Goal: Task Accomplishment & Management: Use online tool/utility

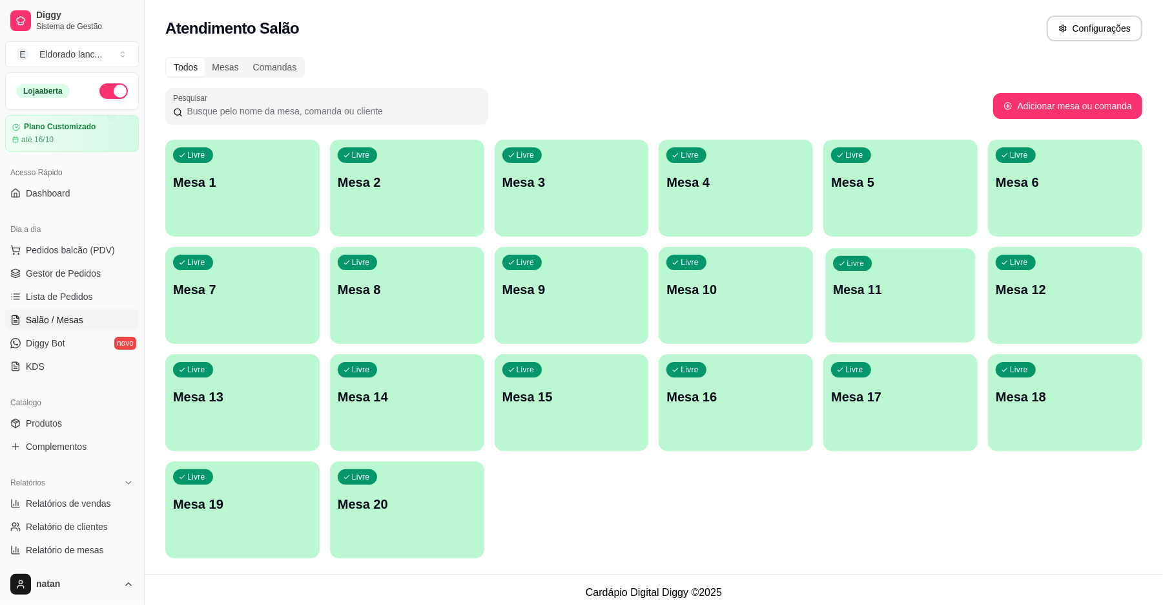
click at [860, 322] on div "Livre Mesa 11" at bounding box center [901, 287] width 150 height 79
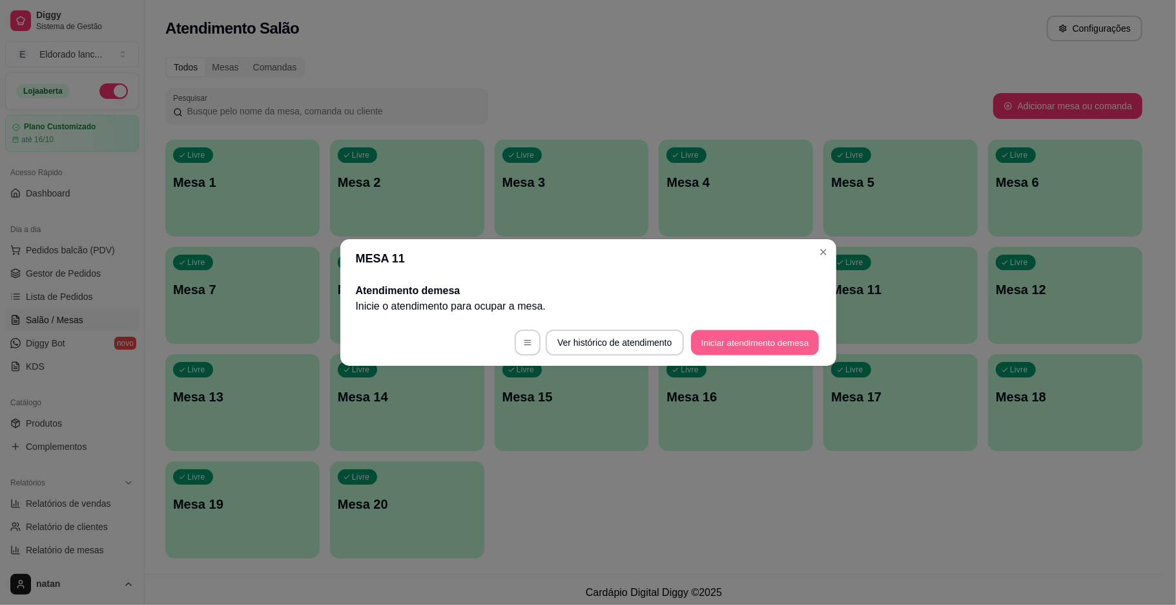
click at [771, 339] on button "Iniciar atendimento de mesa" at bounding box center [755, 342] width 128 height 25
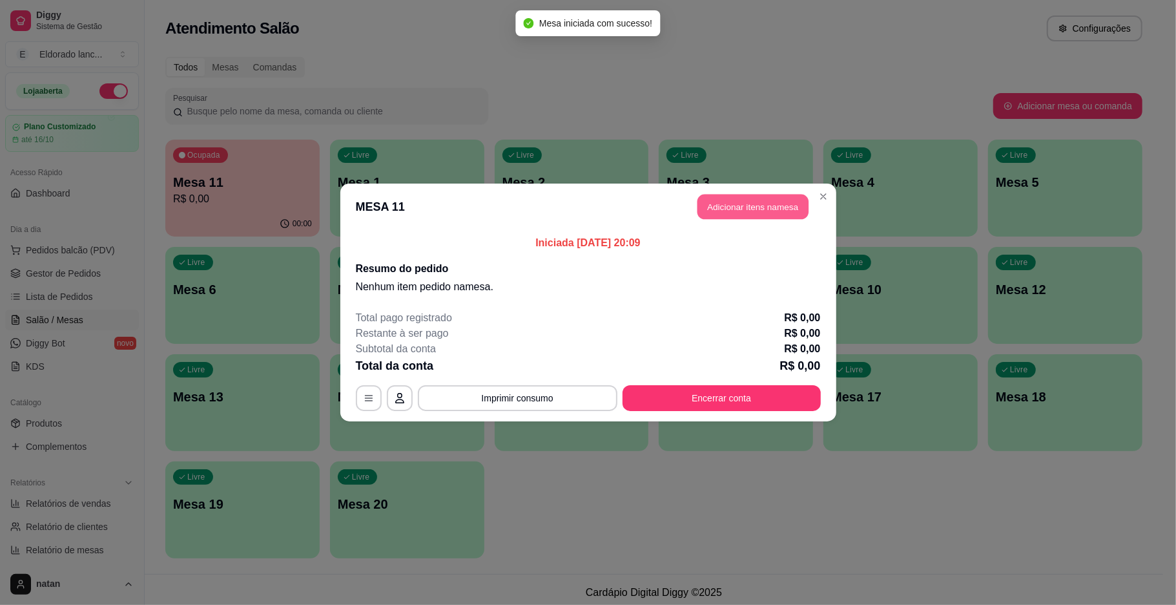
click at [767, 208] on button "Adicionar itens na mesa" at bounding box center [753, 206] width 111 height 25
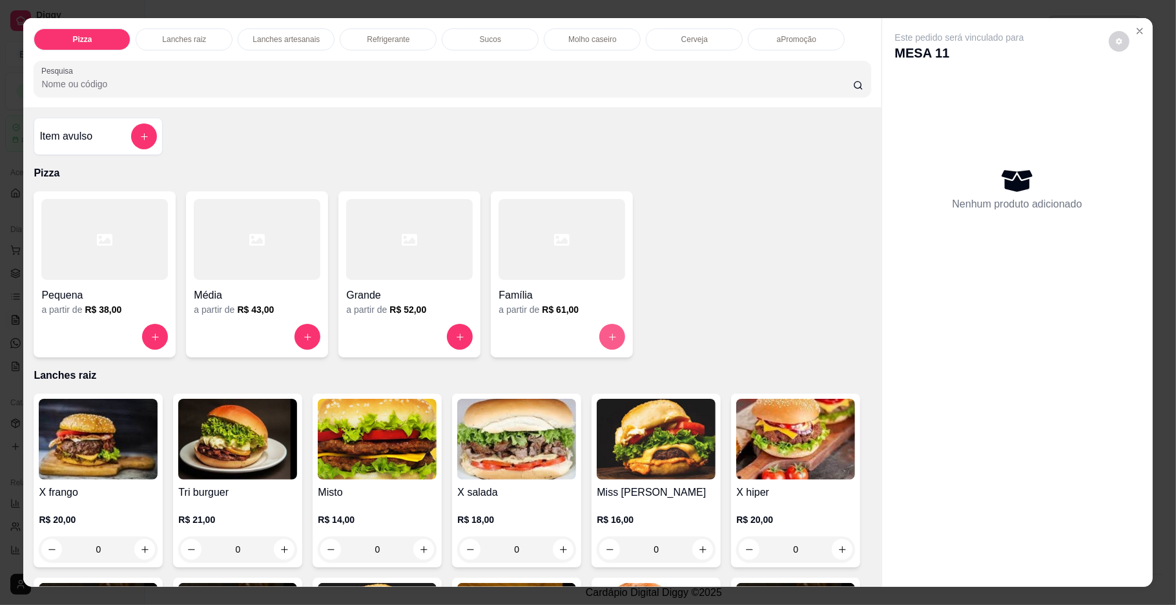
click at [612, 332] on button "increase-product-quantity" at bounding box center [613, 337] width 26 height 26
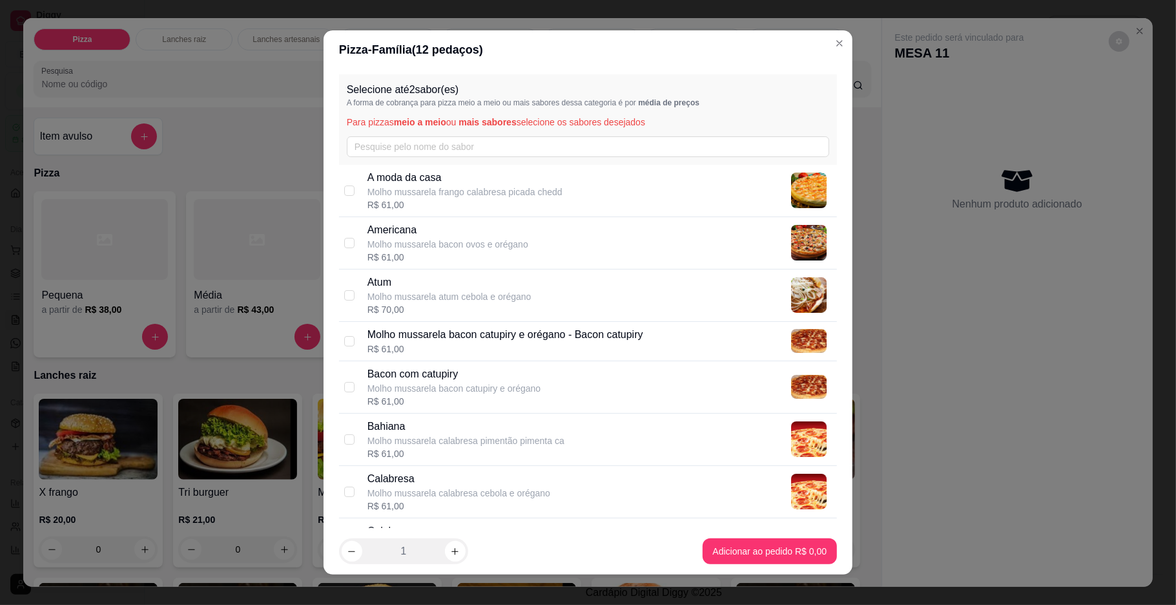
click at [399, 197] on p "Molho mussarela frango calabresa picada chedd" at bounding box center [465, 191] width 195 height 13
checkbox input "true"
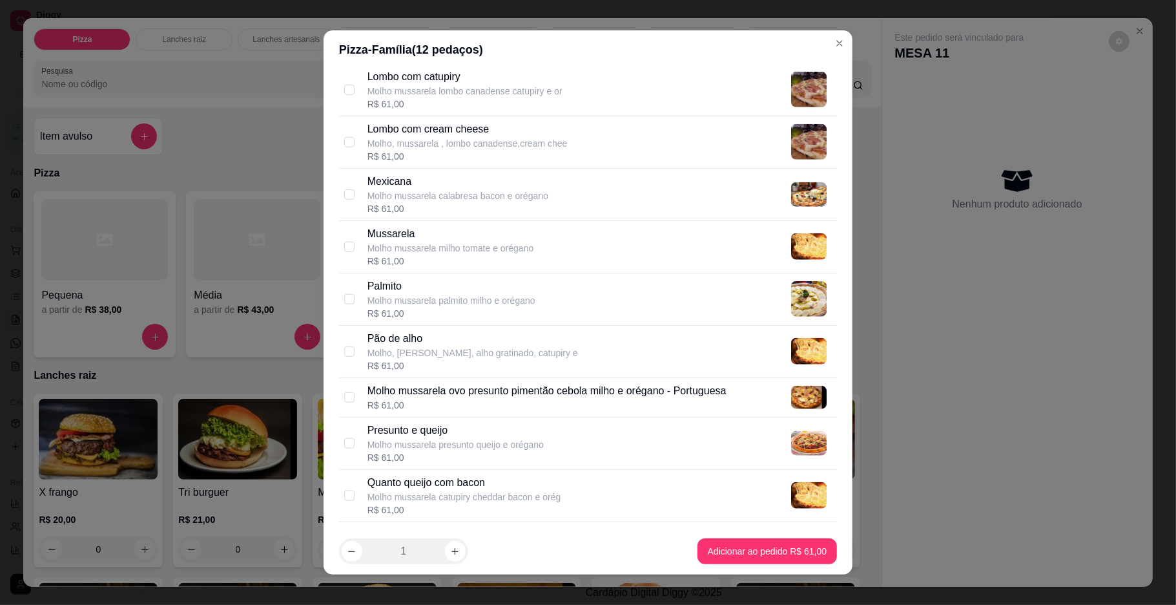
scroll to position [964, 0]
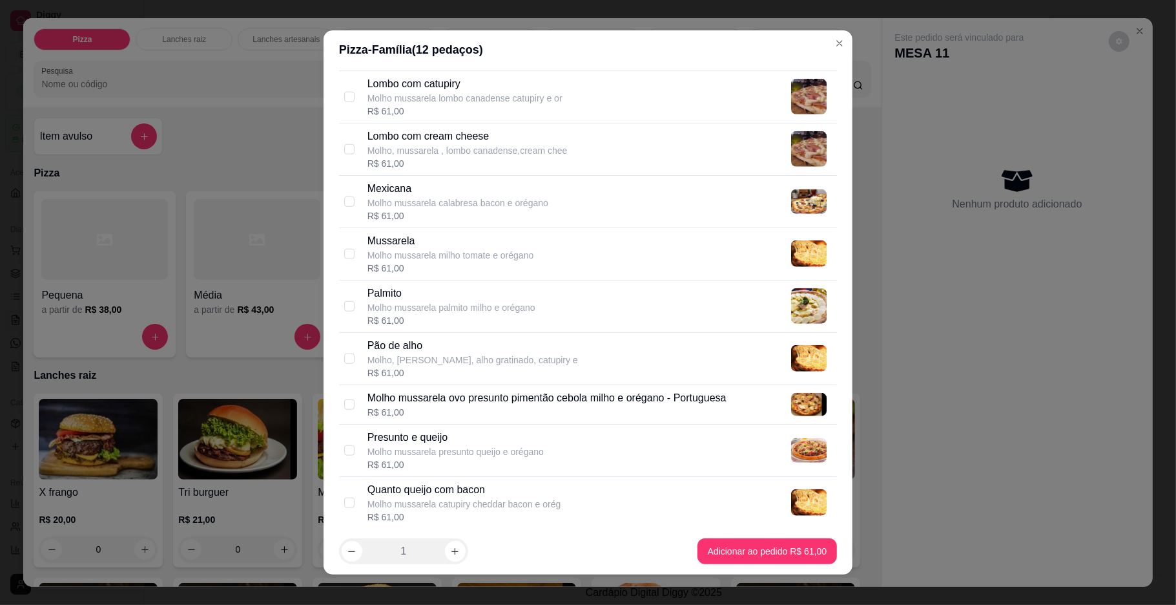
click at [652, 199] on div "Mexicana Molho mussarela calabresa bacon e orégano R$ 61,00" at bounding box center [600, 201] width 464 height 41
checkbox input "true"
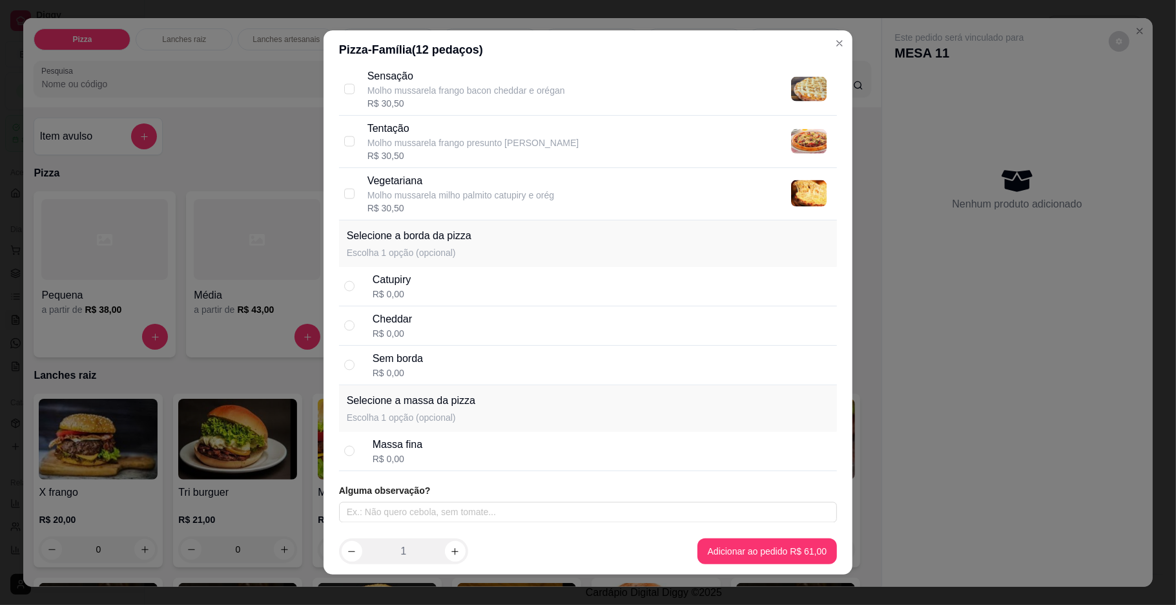
click at [475, 293] on div "Catupiry R$ 0,00" at bounding box center [602, 286] width 459 height 28
radio input "true"
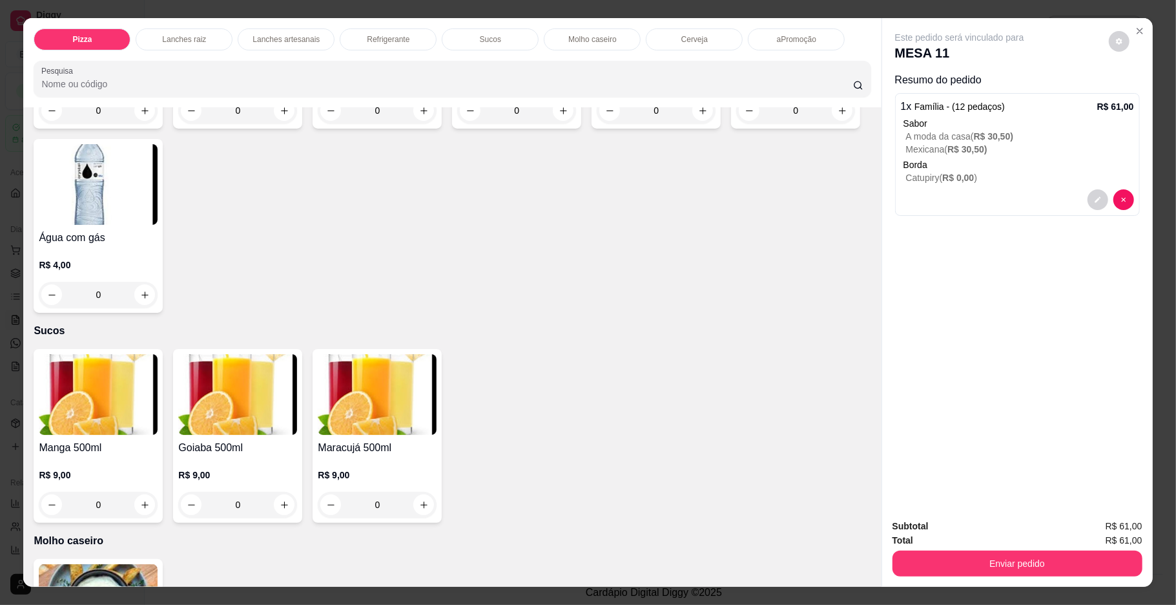
scroll to position [1809, 0]
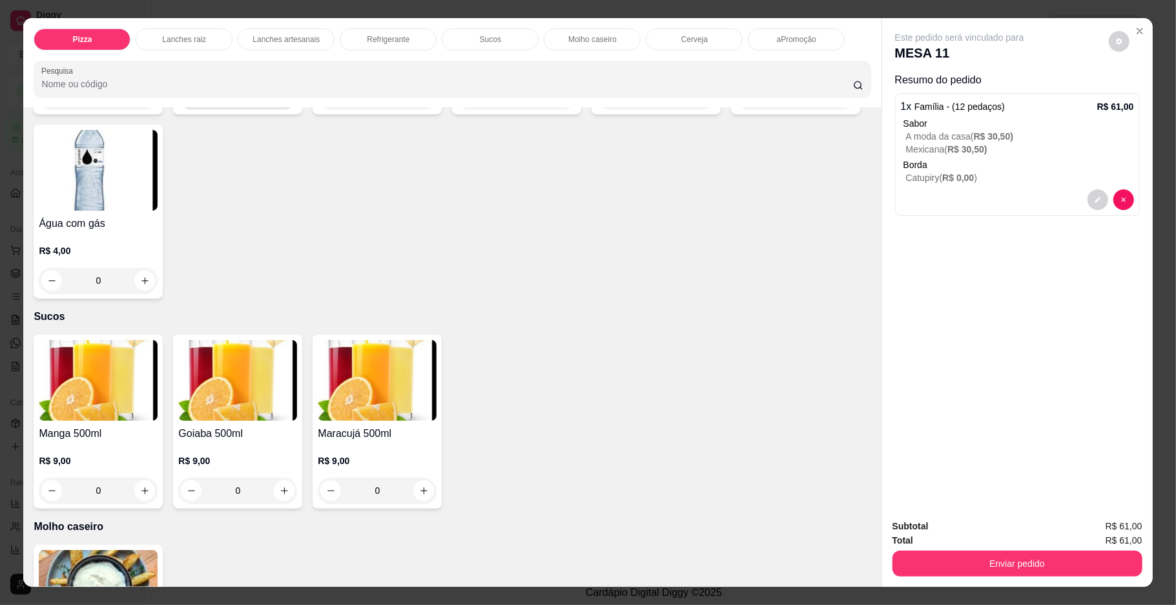
click at [275, 107] on button "increase-product-quantity" at bounding box center [285, 97] width 20 height 20
type input "1"
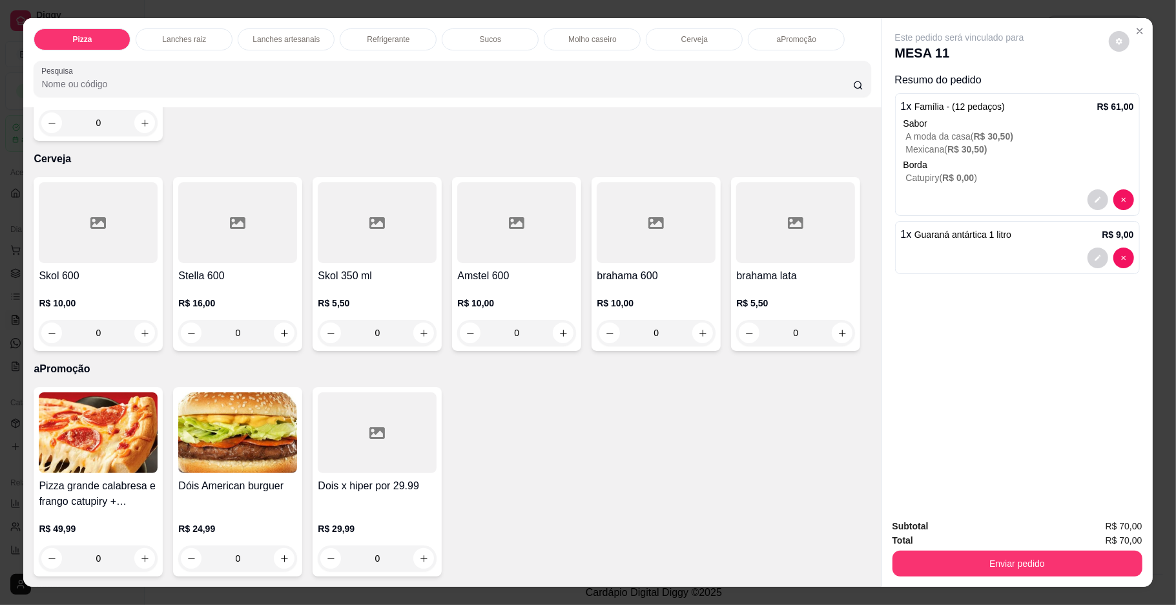
scroll to position [2941, 0]
click at [140, 328] on icon "increase-product-quantity" at bounding box center [145, 333] width 10 height 10
type input "1"
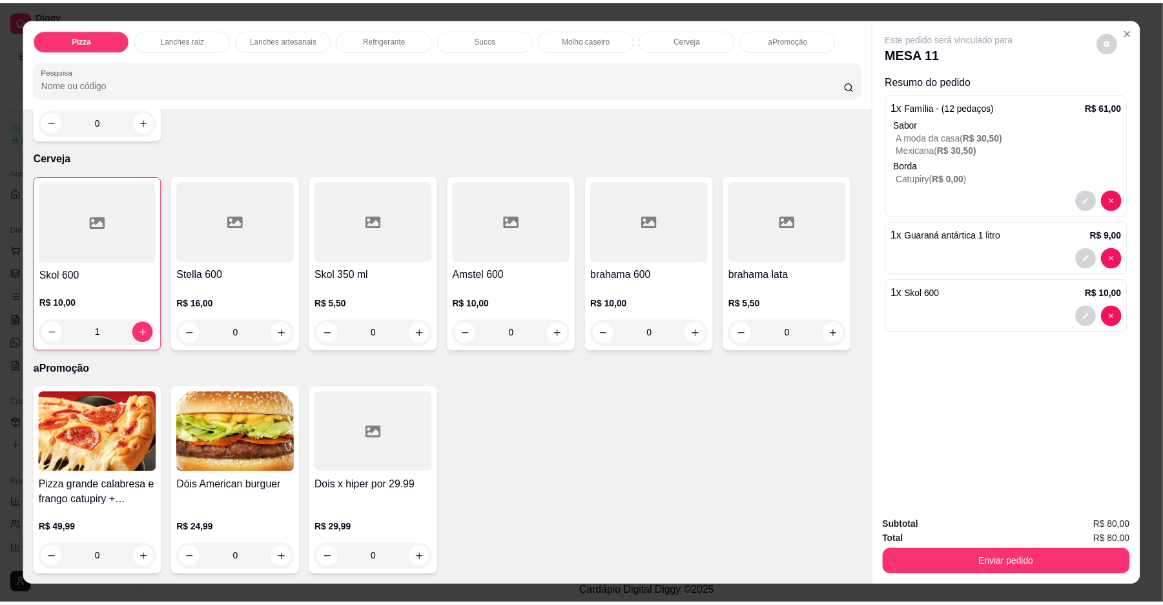
scroll to position [2942, 0]
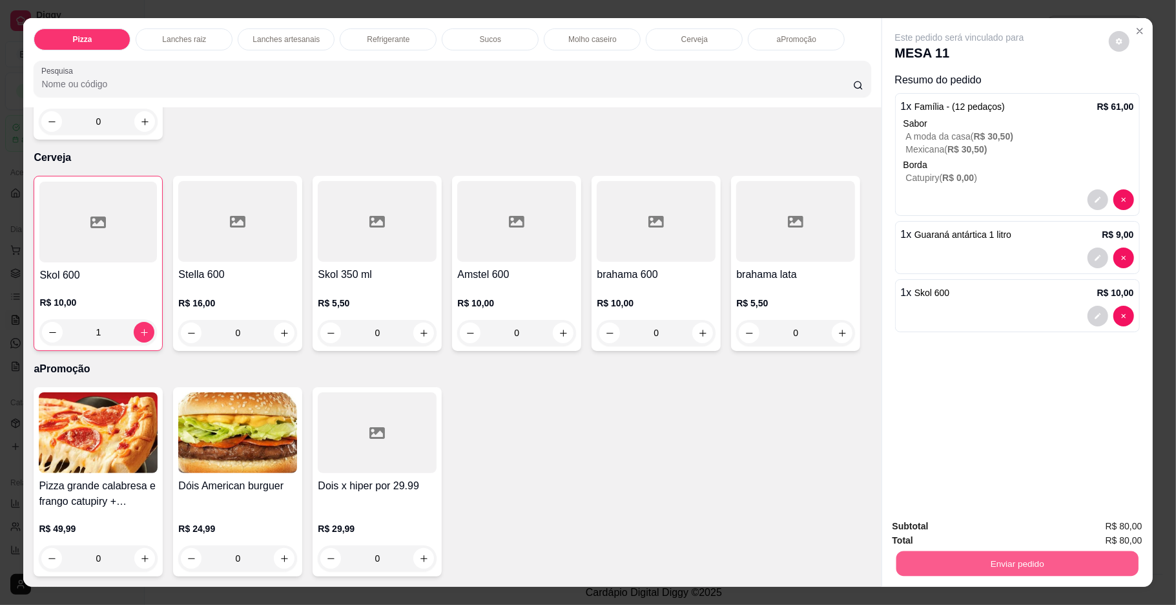
click at [973, 567] on button "Enviar pedido" at bounding box center [1017, 563] width 242 height 25
click at [986, 566] on button "Enviar pedido" at bounding box center [1018, 563] width 250 height 26
click at [1105, 526] on button "Enviar pedido" at bounding box center [1107, 531] width 73 height 25
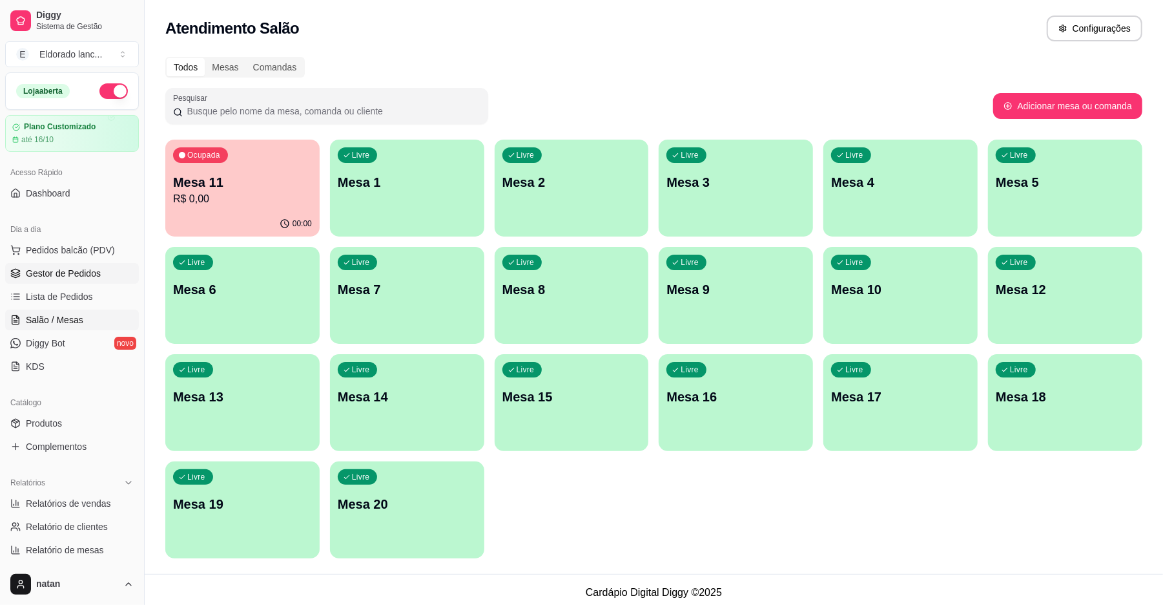
click at [45, 269] on span "Gestor de Pedidos" at bounding box center [63, 273] width 75 height 13
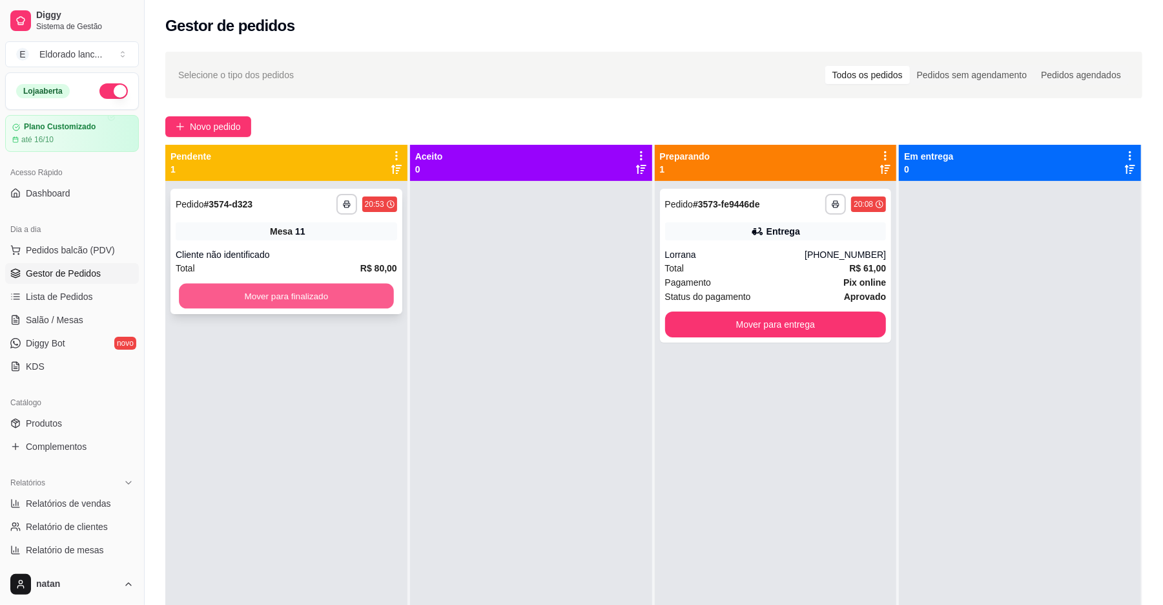
click at [328, 293] on button "Mover para finalizado" at bounding box center [286, 296] width 214 height 25
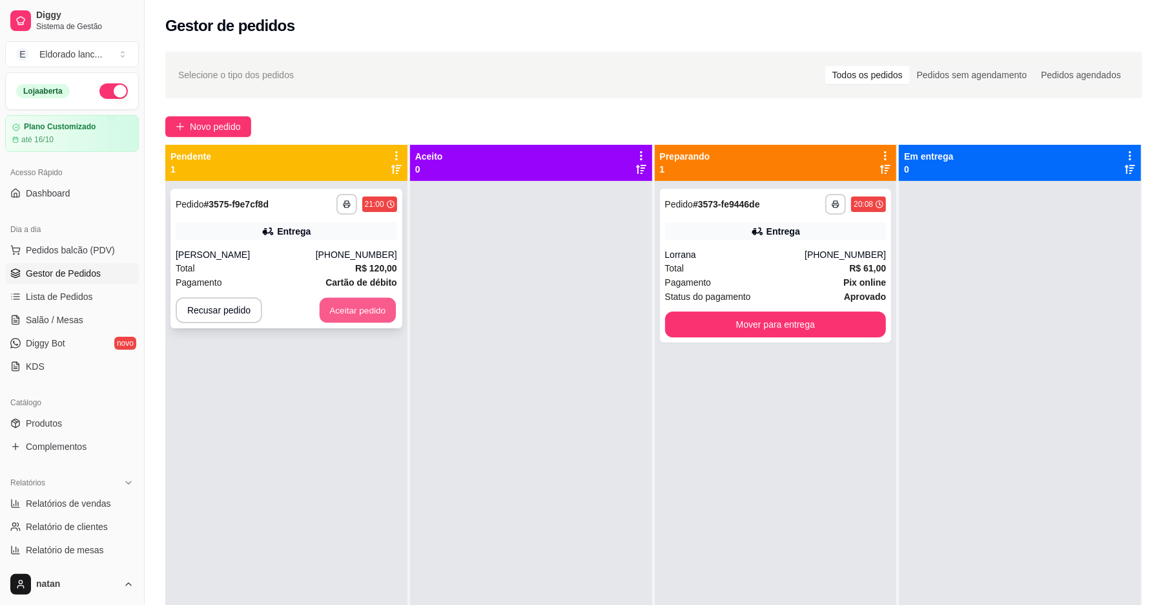
click at [349, 309] on button "Aceitar pedido" at bounding box center [358, 310] width 76 height 25
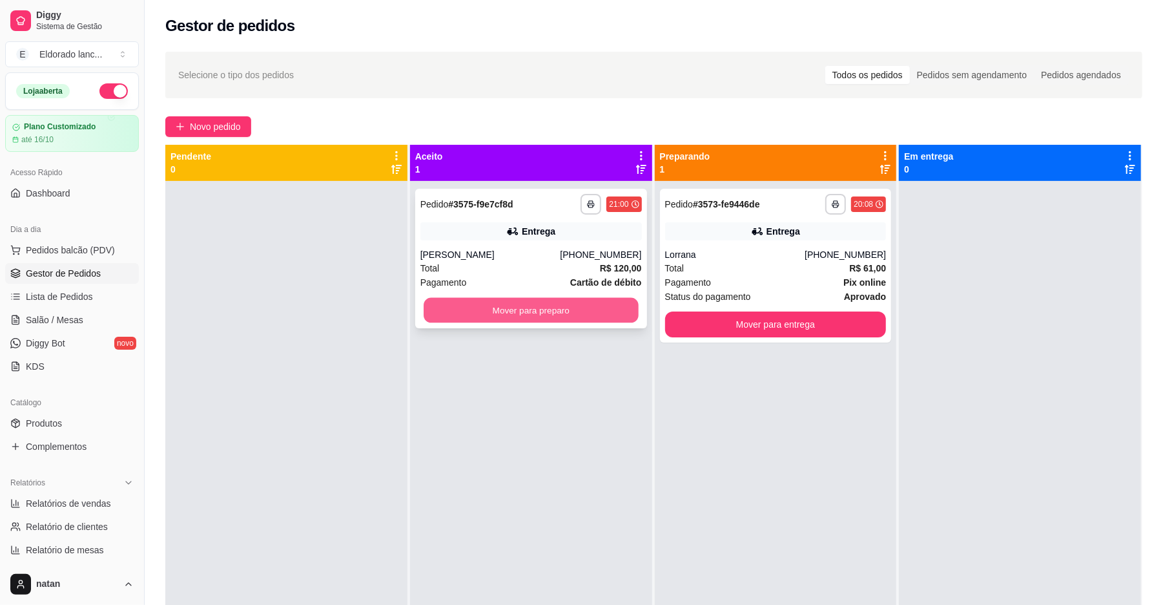
click at [541, 308] on button "Mover para preparo" at bounding box center [531, 310] width 214 height 25
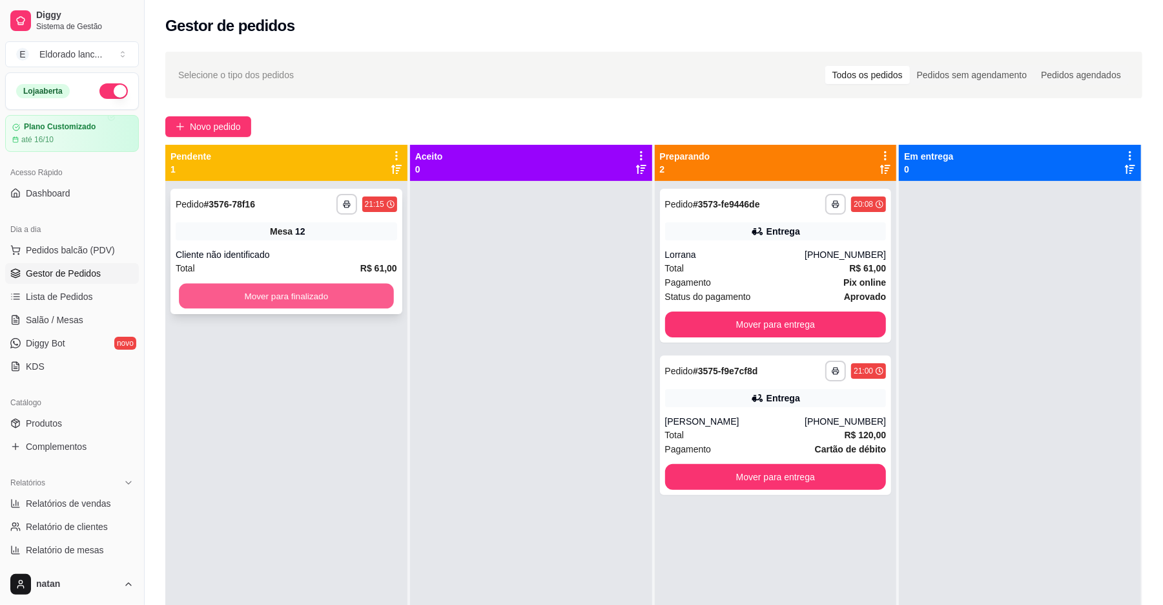
click at [308, 289] on button "Mover para finalizado" at bounding box center [286, 296] width 214 height 25
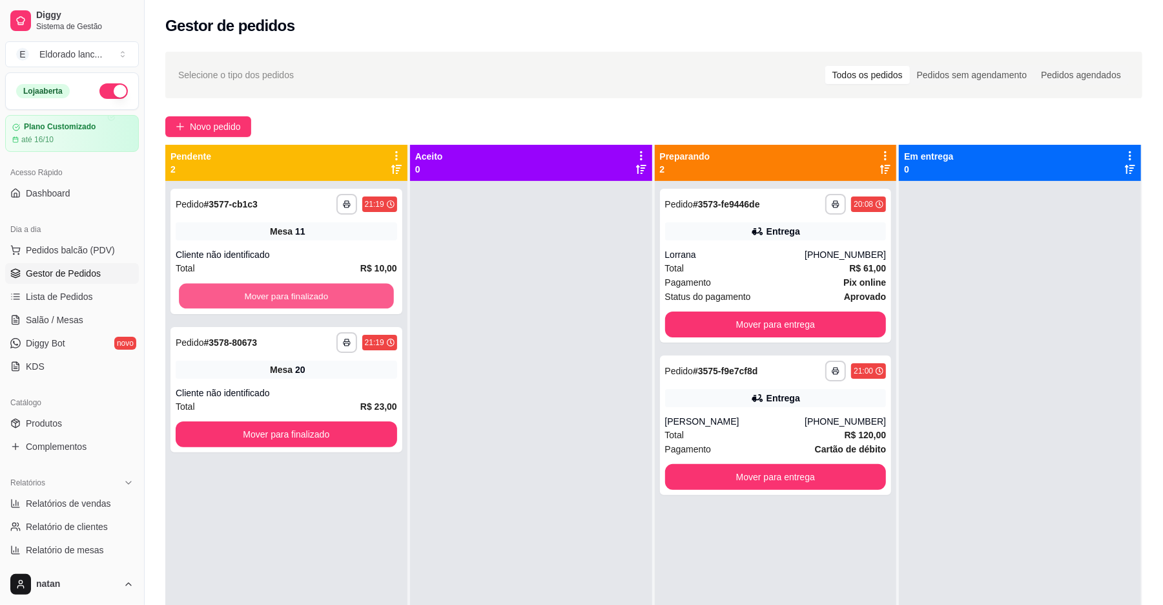
click at [308, 289] on button "Mover para finalizado" at bounding box center [286, 296] width 214 height 25
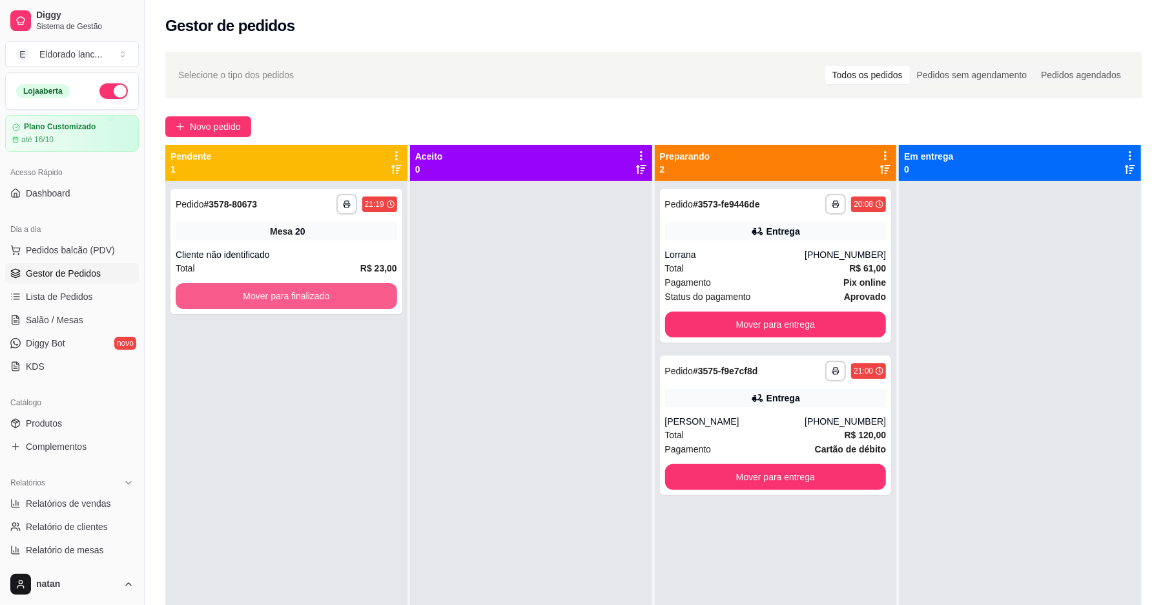
click at [308, 289] on button "Mover para finalizado" at bounding box center [287, 296] width 222 height 26
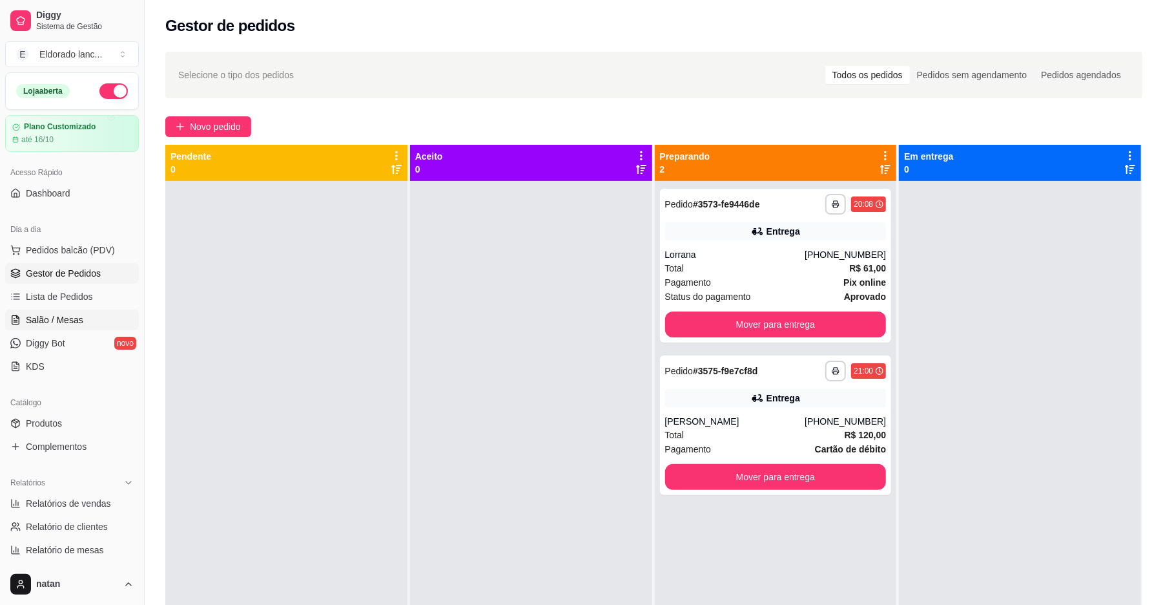
click at [65, 320] on span "Salão / Mesas" at bounding box center [54, 319] width 57 height 13
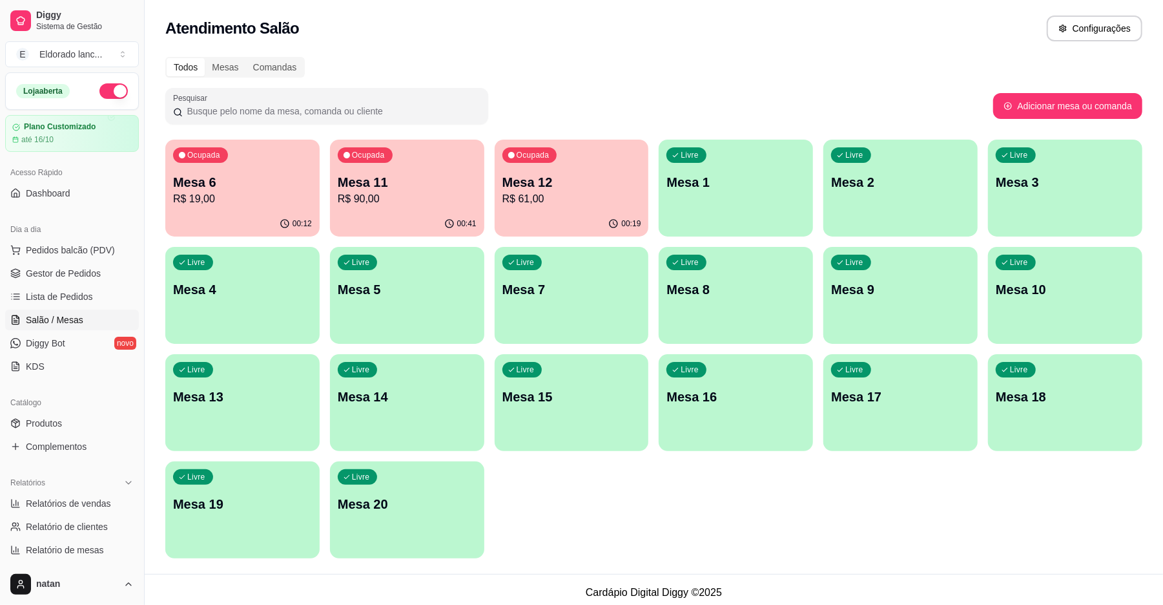
click at [279, 218] on div "00:12" at bounding box center [242, 223] width 154 height 25
click at [111, 270] on link "Gestor de Pedidos" at bounding box center [72, 273] width 134 height 21
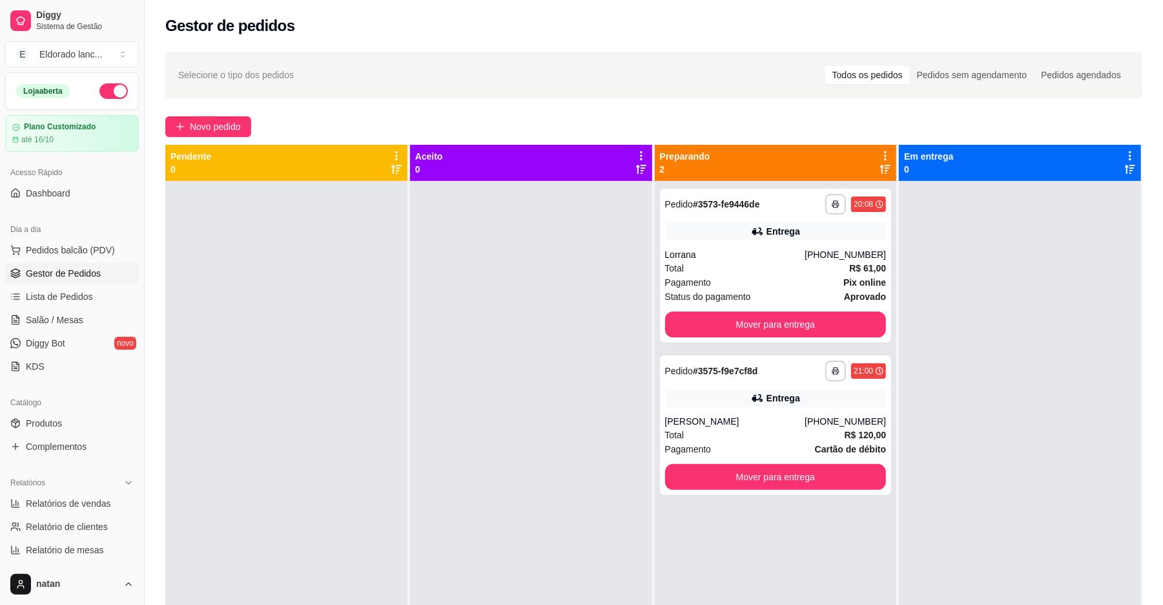
click at [471, 458] on div at bounding box center [531, 483] width 242 height 605
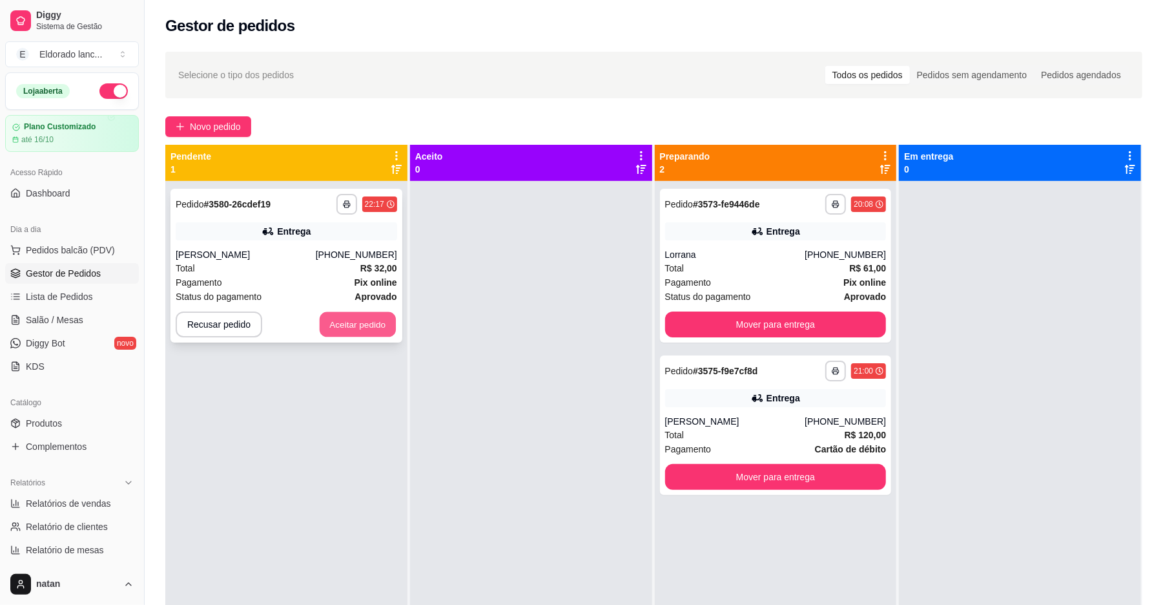
click at [375, 331] on button "Aceitar pedido" at bounding box center [358, 324] width 76 height 25
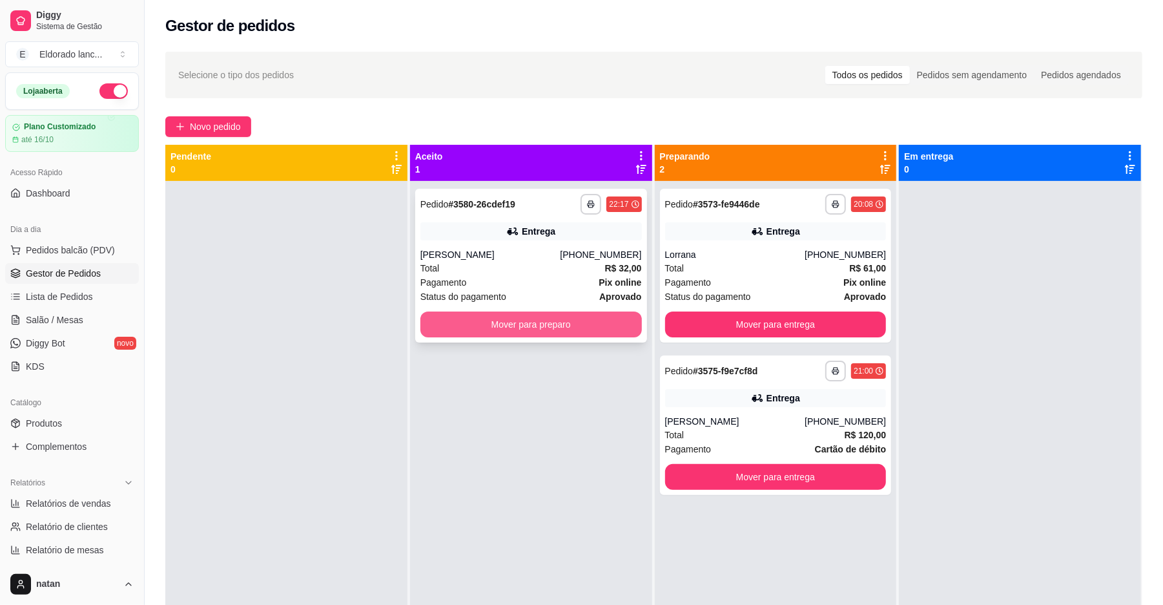
click at [532, 327] on button "Mover para preparo" at bounding box center [532, 324] width 222 height 26
